Goal: Task Accomplishment & Management: Use online tool/utility

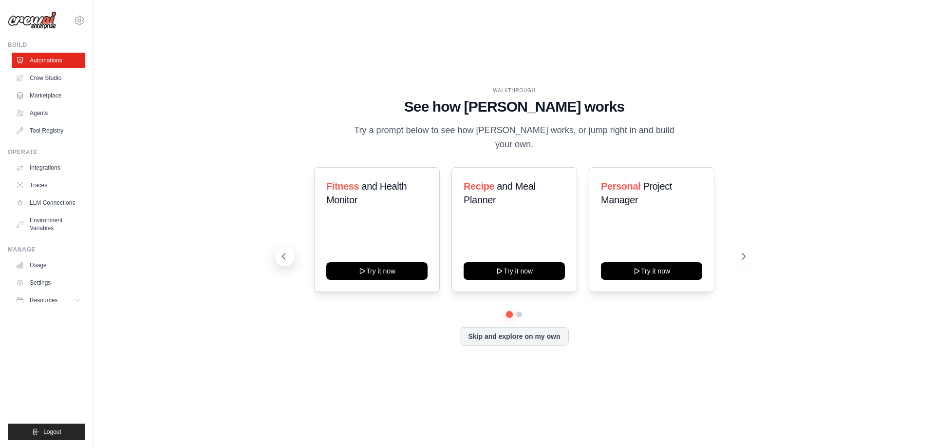
click at [285, 258] on icon at bounding box center [284, 256] width 10 height 10
click at [376, 243] on div "Automate social media posting Try it now" at bounding box center [377, 229] width 126 height 125
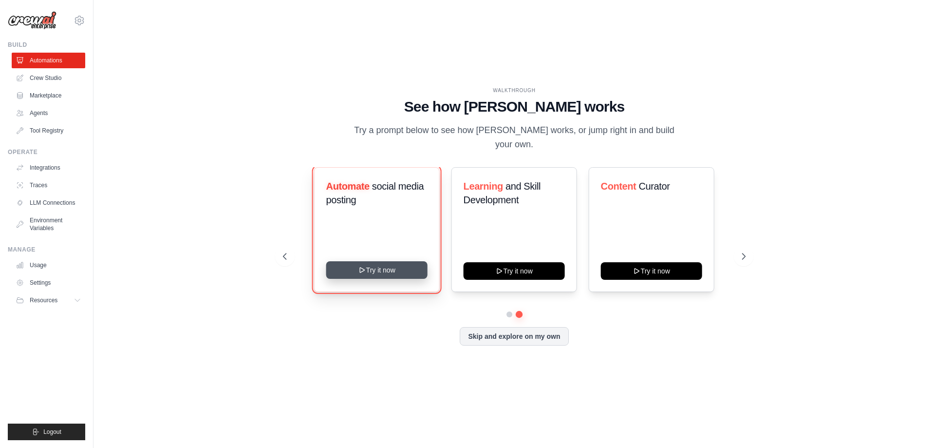
click at [373, 275] on button "Try it now" at bounding box center [376, 270] width 101 height 18
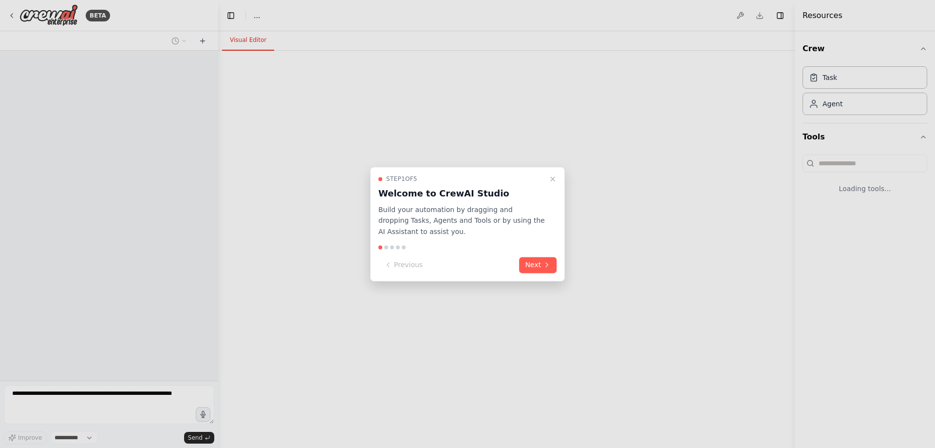
select select "****"
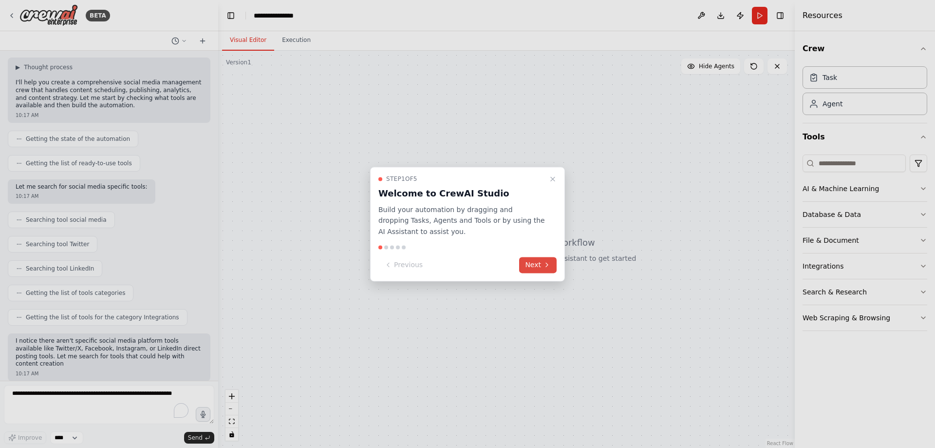
scroll to position [114, 0]
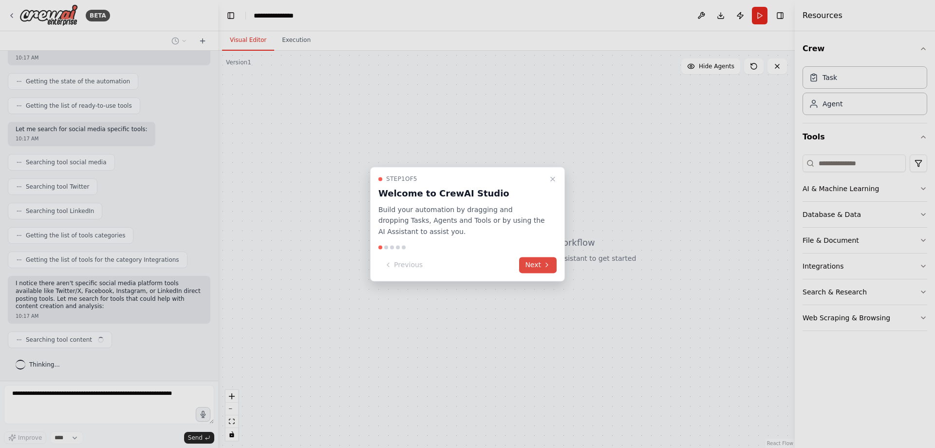
click at [528, 262] on button "Next" at bounding box center [538, 265] width 38 height 16
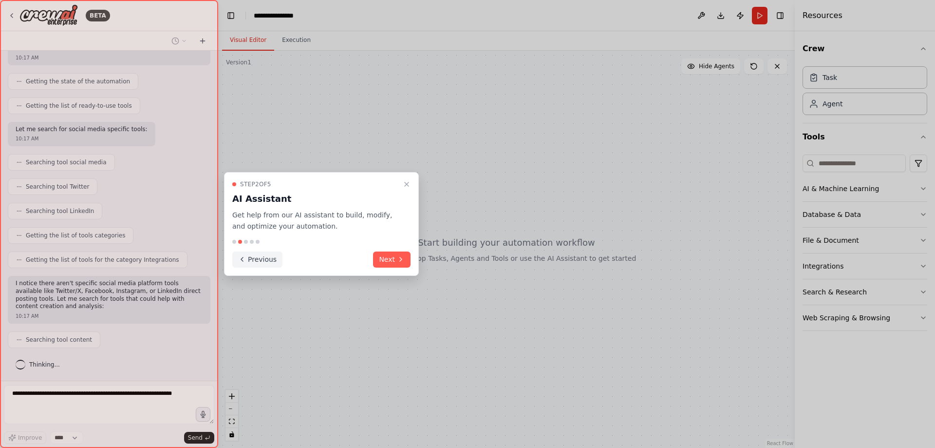
click at [262, 262] on button "Previous" at bounding box center [257, 259] width 50 height 16
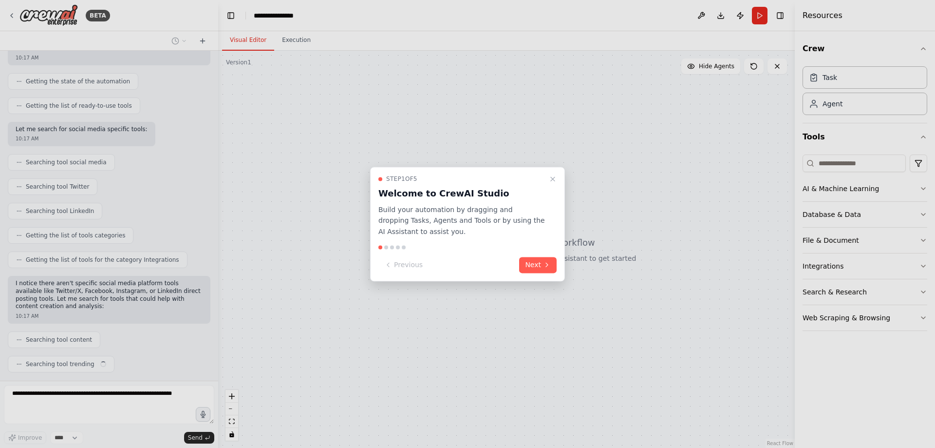
scroll to position [138, 0]
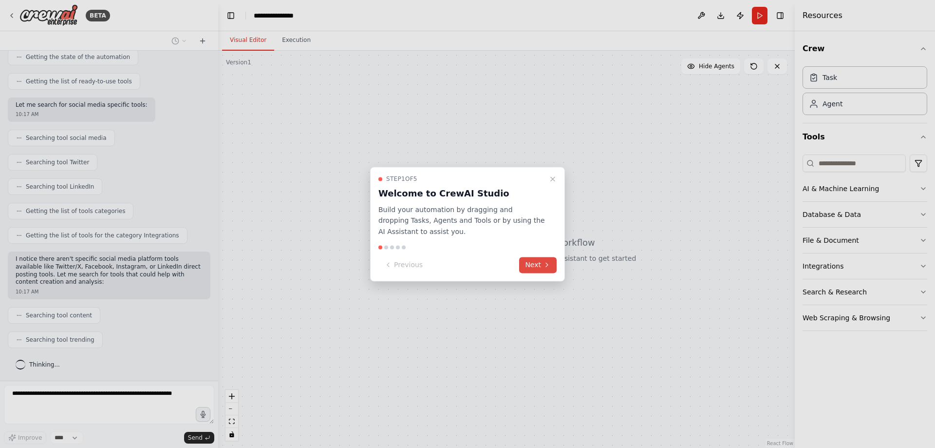
click at [537, 268] on button "Next" at bounding box center [538, 265] width 38 height 16
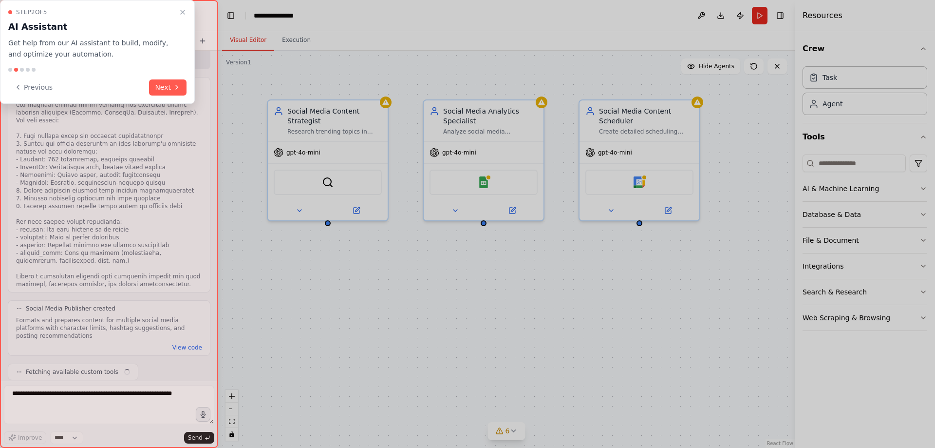
scroll to position [647, 0]
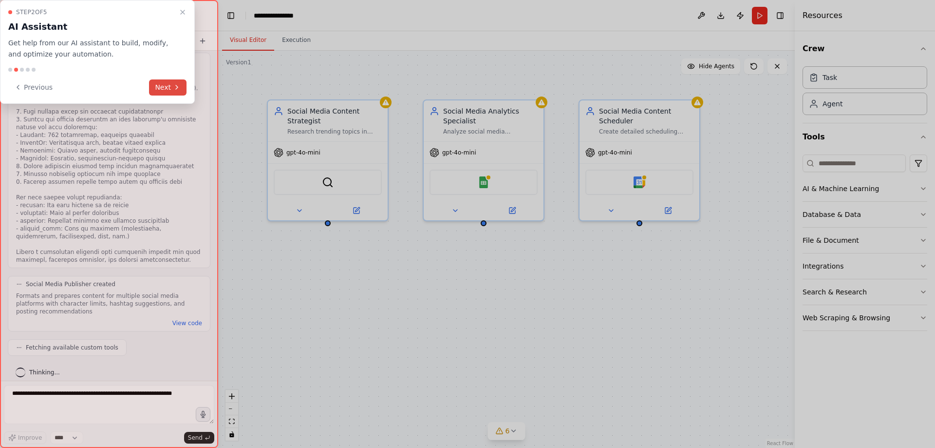
click at [161, 85] on button "Next" at bounding box center [168, 87] width 38 height 16
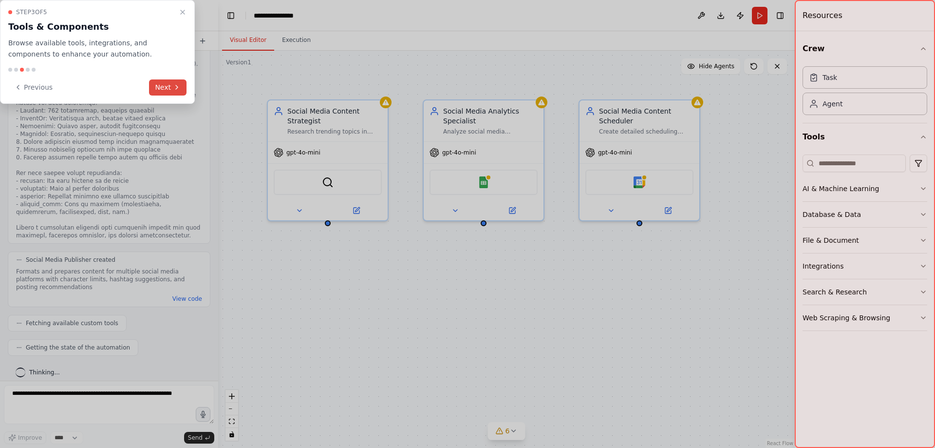
scroll to position [704, 0]
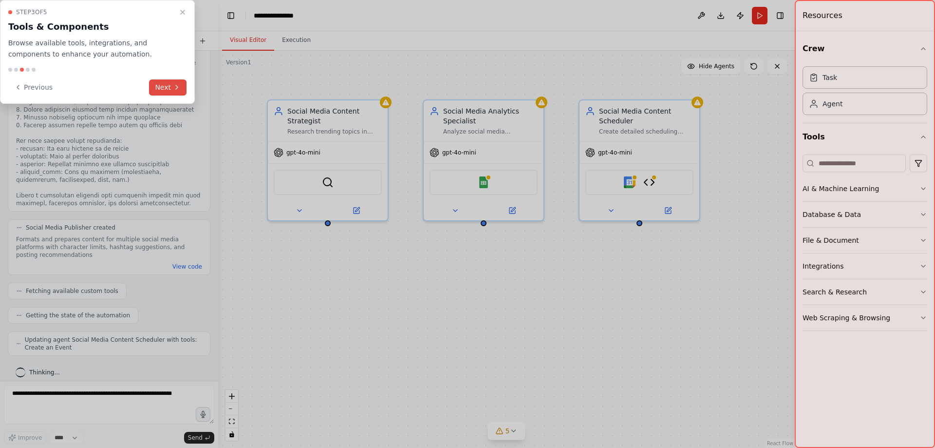
click at [161, 85] on button "Next" at bounding box center [168, 87] width 38 height 16
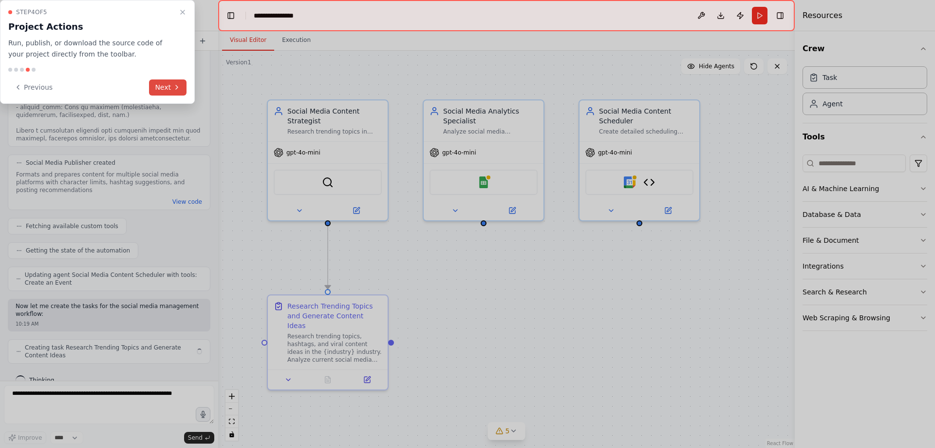
scroll to position [777, 0]
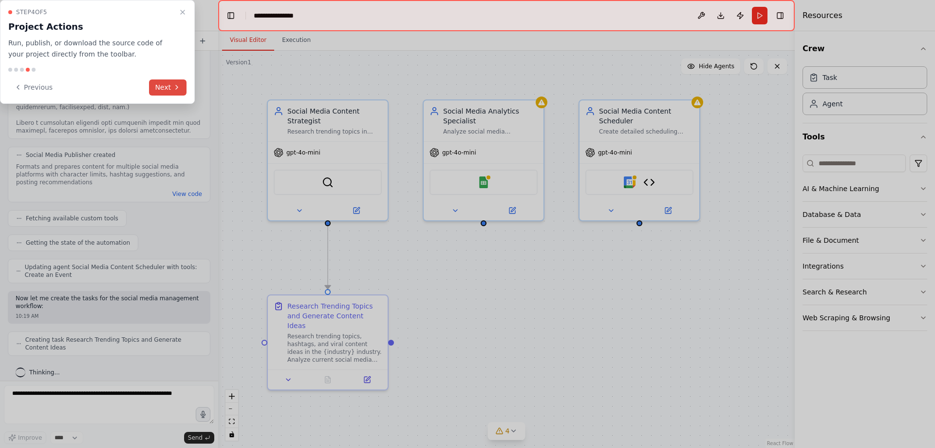
click at [161, 85] on button "Next" at bounding box center [168, 87] width 38 height 16
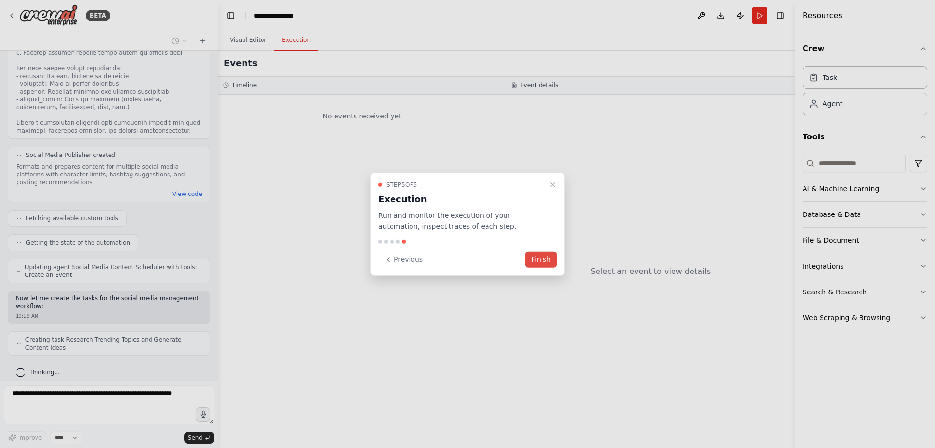
click at [538, 262] on button "Finish" at bounding box center [541, 259] width 31 height 16
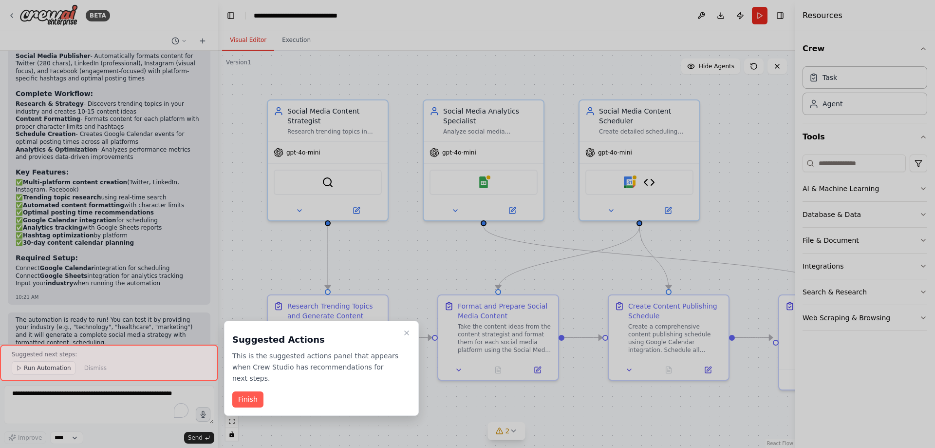
scroll to position [1342, 0]
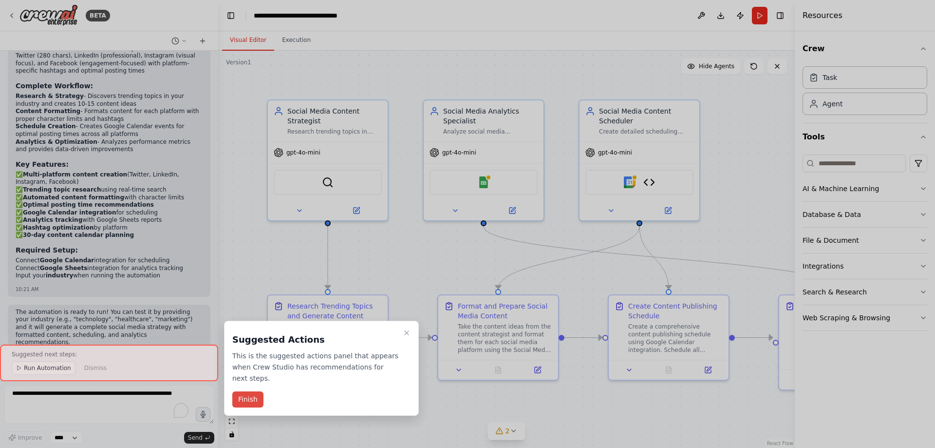
click at [238, 391] on button "Finish" at bounding box center [247, 399] width 31 height 16
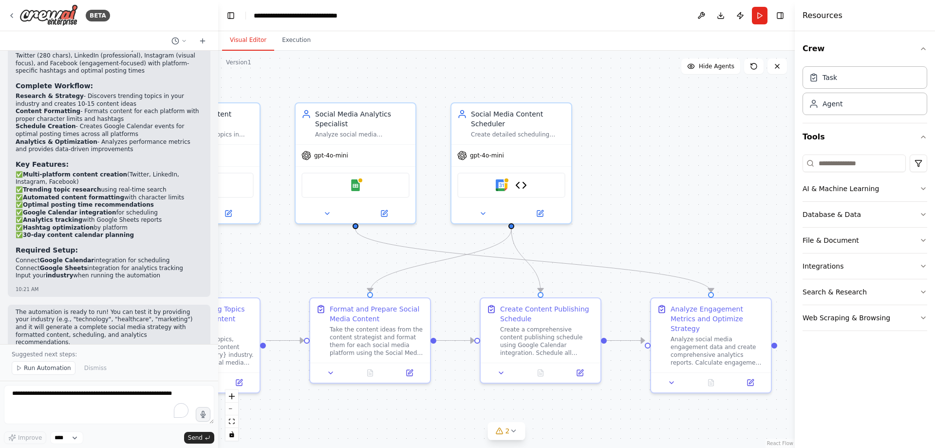
drag, startPoint x: 699, startPoint y: 414, endPoint x: 610, endPoint y: 179, distance: 250.8
click at [570, 417] on div ".deletable-edge-delete-btn { width: 20px; height: 20px; border: 0px solid #ffff…" at bounding box center [506, 249] width 577 height 397
click at [764, 13] on button "Run" at bounding box center [760, 16] width 16 height 18
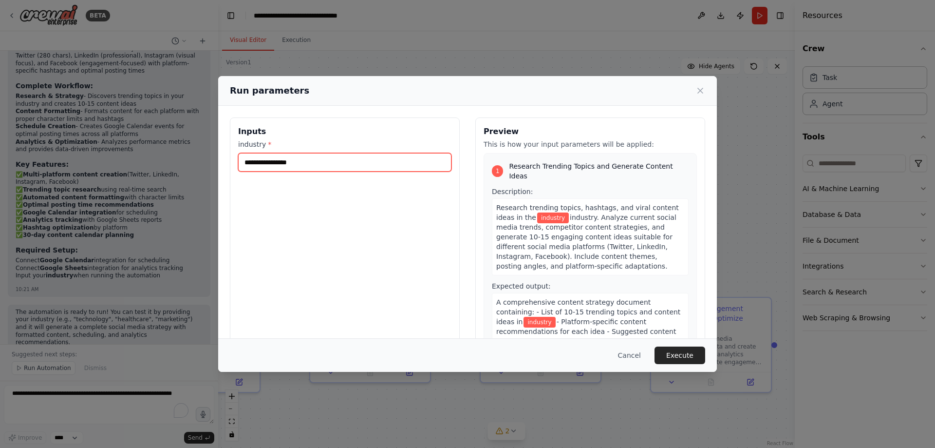
click at [282, 167] on input "industry *" at bounding box center [344, 162] width 213 height 19
type input "*****"
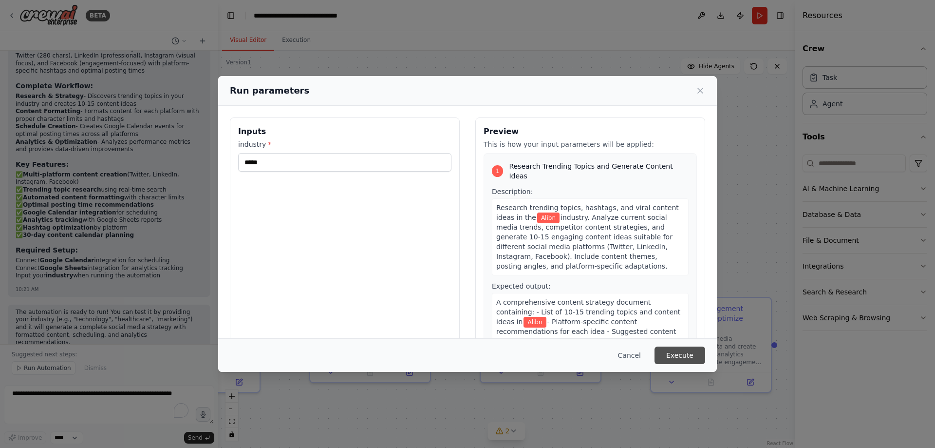
click at [692, 356] on button "Execute" at bounding box center [680, 355] width 51 height 18
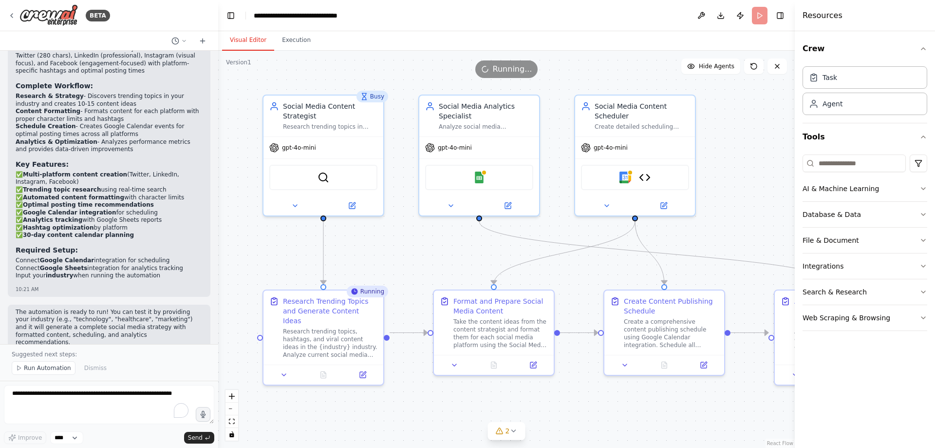
drag, startPoint x: 270, startPoint y: 264, endPoint x: 400, endPoint y: 255, distance: 130.4
click at [400, 255] on div ".deletable-edge-delete-btn { width: 20px; height: 20px; border: 0px solid #ffff…" at bounding box center [506, 249] width 577 height 397
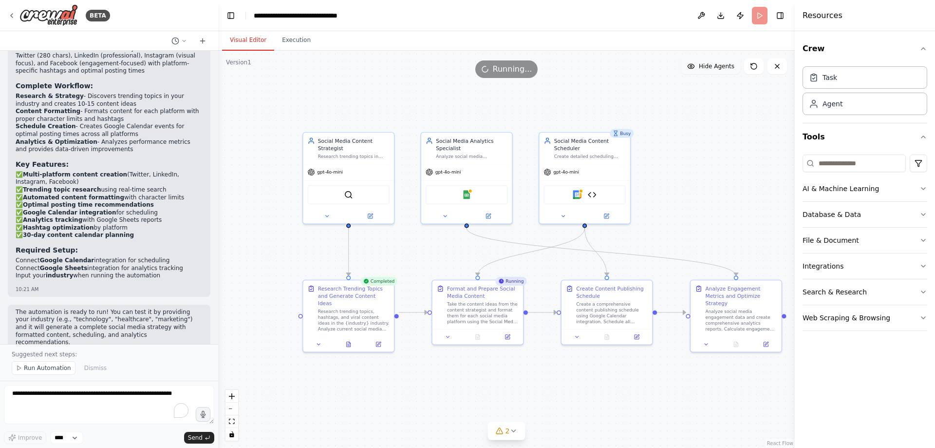
click at [703, 68] on span "Hide Agents" at bounding box center [717, 66] width 36 height 8
click at [703, 68] on span "Show Agents" at bounding box center [716, 66] width 38 height 8
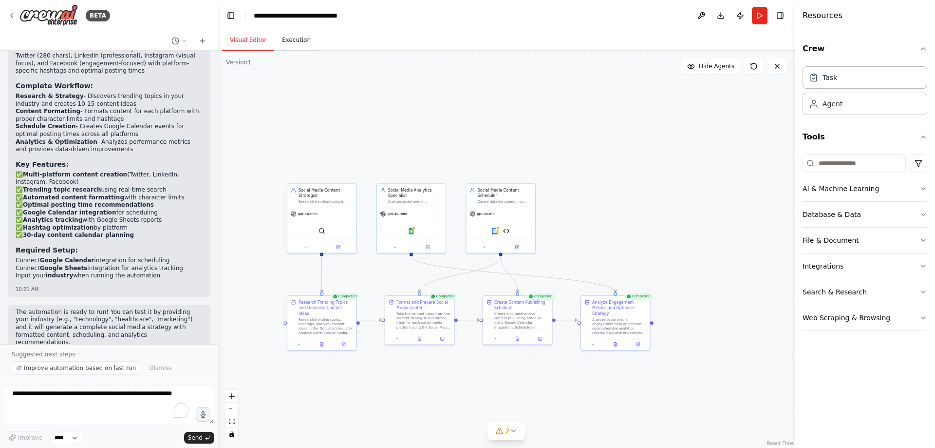
click at [296, 40] on button "Execution" at bounding box center [296, 40] width 44 height 20
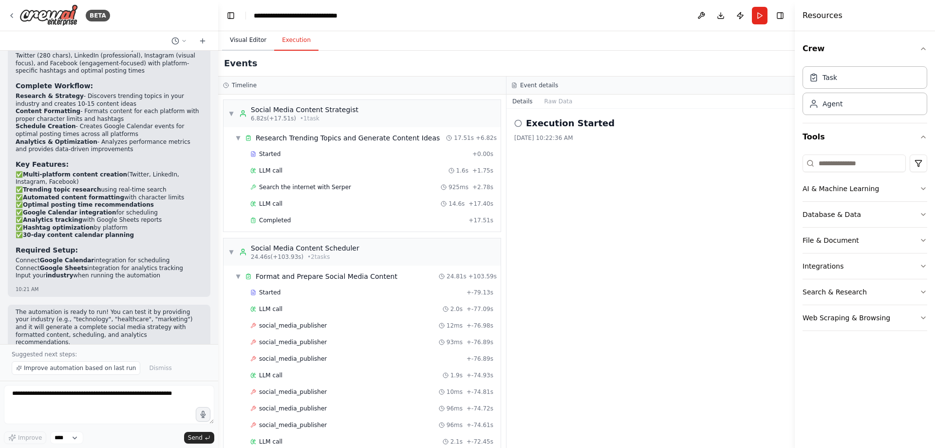
click at [247, 41] on button "Visual Editor" at bounding box center [248, 40] width 52 height 20
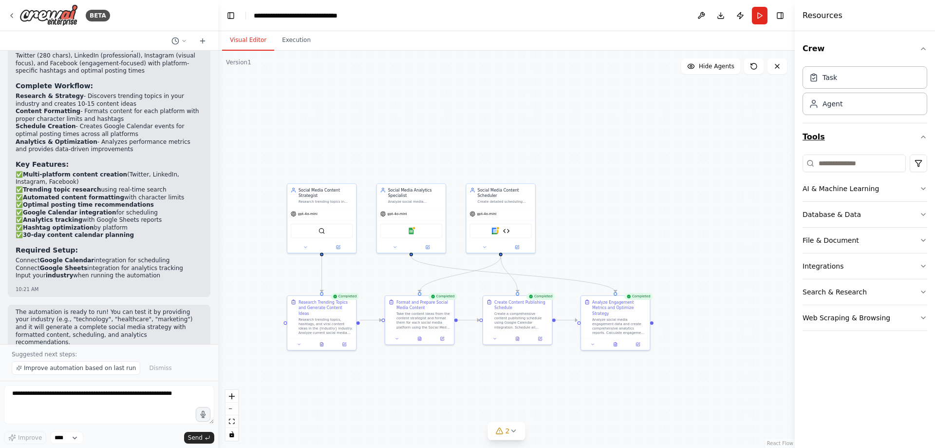
click at [922, 139] on icon "button" at bounding box center [924, 137] width 8 height 8
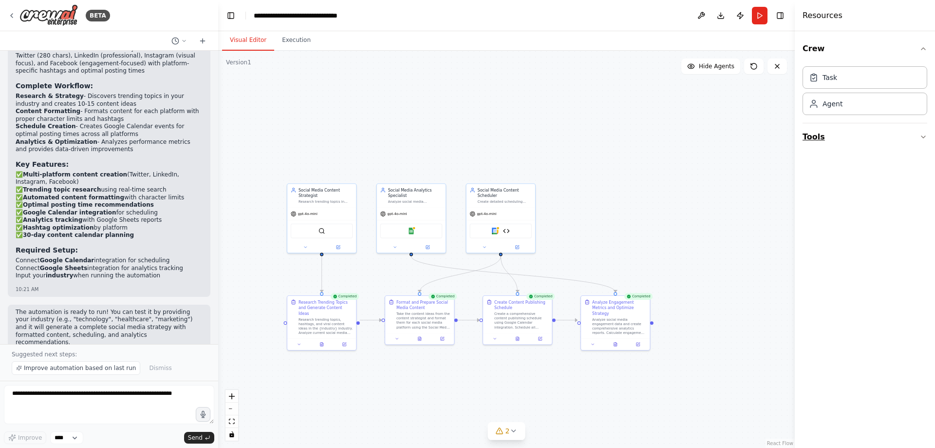
click at [922, 139] on icon "button" at bounding box center [924, 137] width 8 height 8
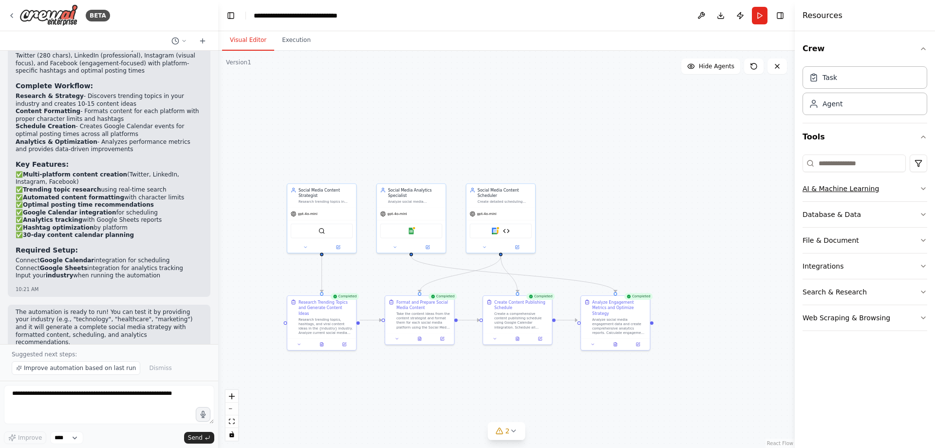
click at [924, 188] on icon "button" at bounding box center [924, 189] width 8 height 8
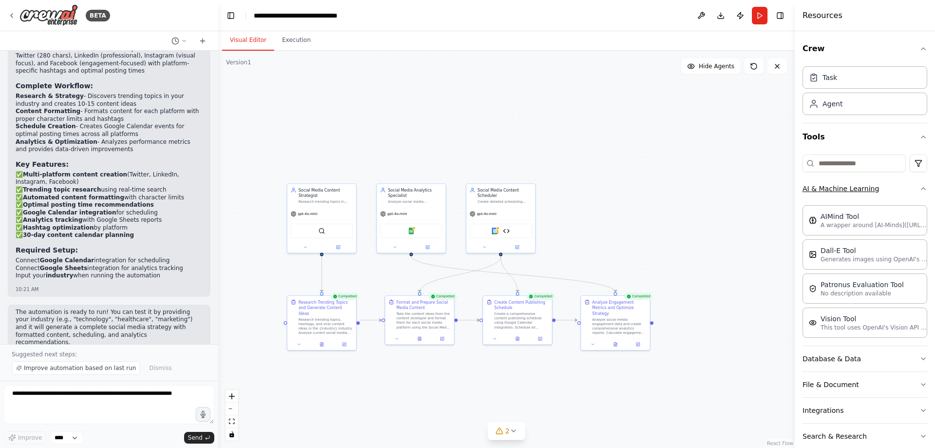
click at [924, 188] on div "Crew Task Agent Tools AI & Machine Learning AIMind Tool A wrapper around [AI-Mi…" at bounding box center [865, 239] width 140 height 417
click at [920, 187] on icon "button" at bounding box center [924, 189] width 8 height 8
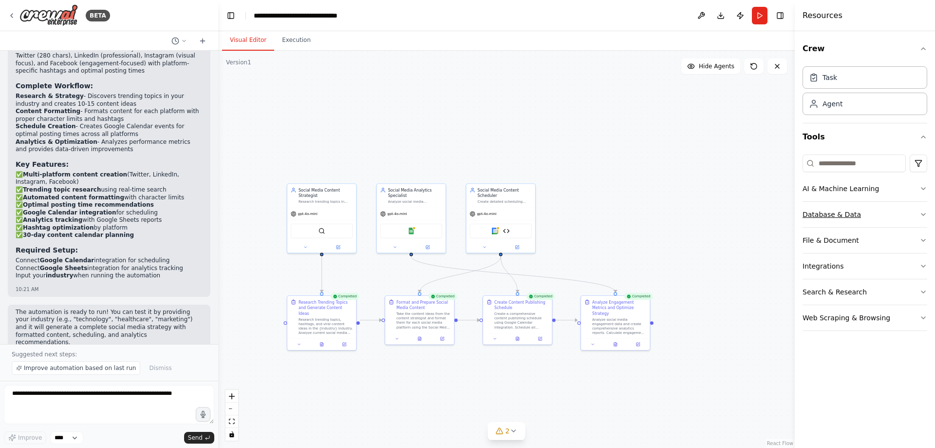
click at [926, 214] on icon "button" at bounding box center [924, 214] width 8 height 8
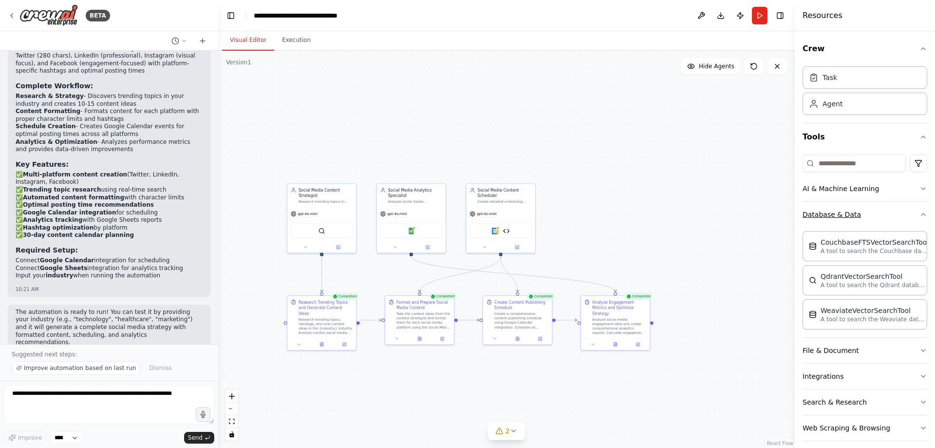
click at [926, 214] on div "Crew Task Agent Tools AI & Machine Learning Database & Data CouchbaseFTSVectorS…" at bounding box center [865, 239] width 140 height 417
click at [912, 210] on button "Database & Data" at bounding box center [865, 214] width 125 height 25
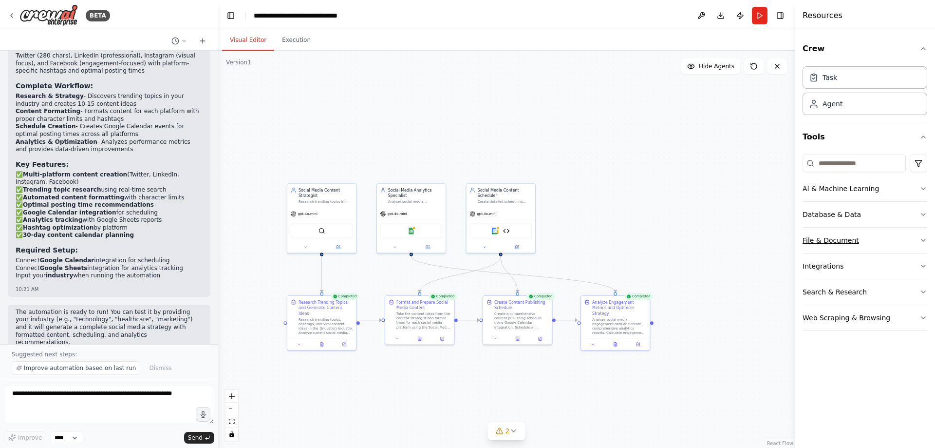
click at [921, 240] on icon "button" at bounding box center [924, 240] width 8 height 8
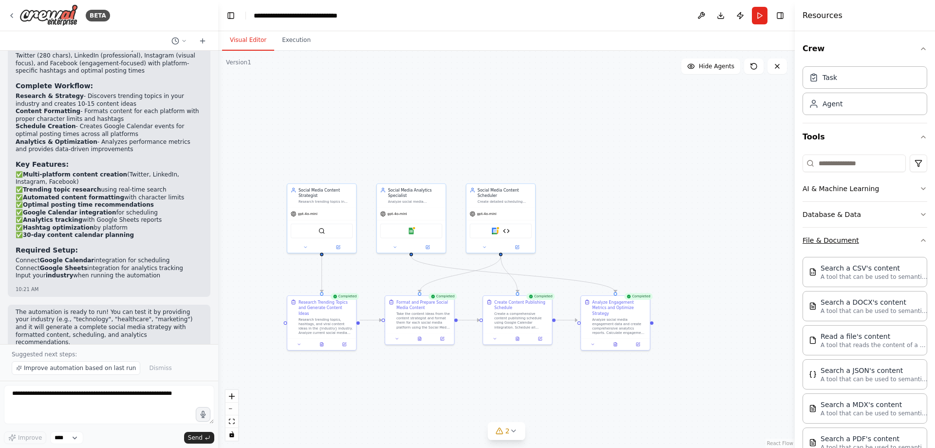
click at [922, 240] on icon "button" at bounding box center [924, 240] width 4 height 2
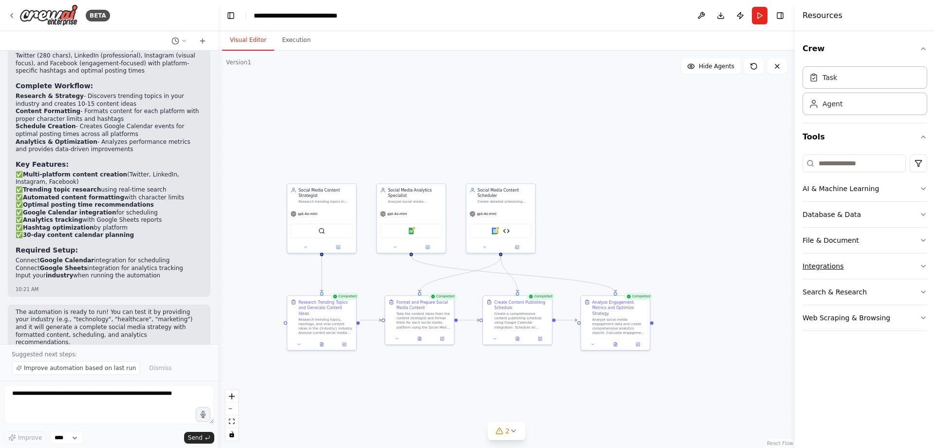
click at [922, 267] on icon "button" at bounding box center [924, 266] width 8 height 8
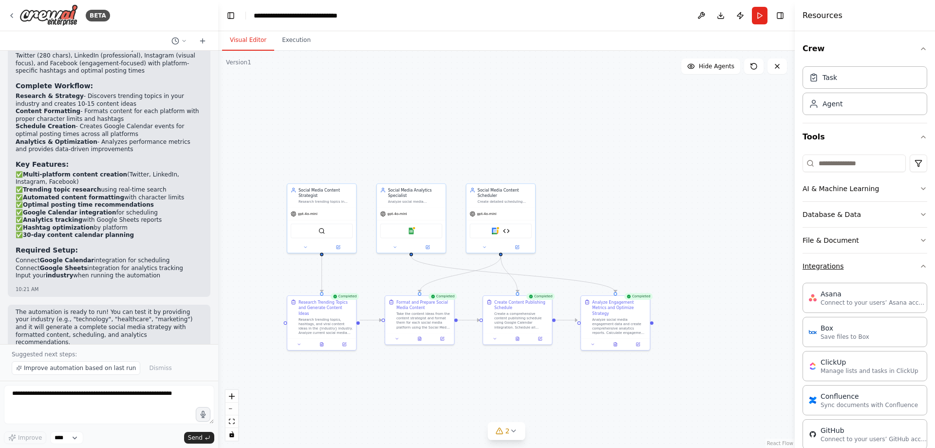
click at [920, 265] on icon "button" at bounding box center [924, 266] width 8 height 8
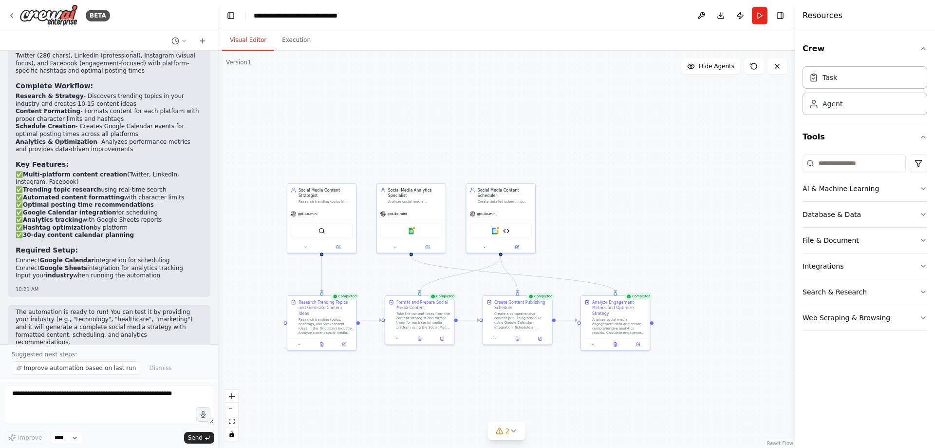
click at [922, 315] on icon "button" at bounding box center [924, 318] width 8 height 8
